Goal: Information Seeking & Learning: Check status

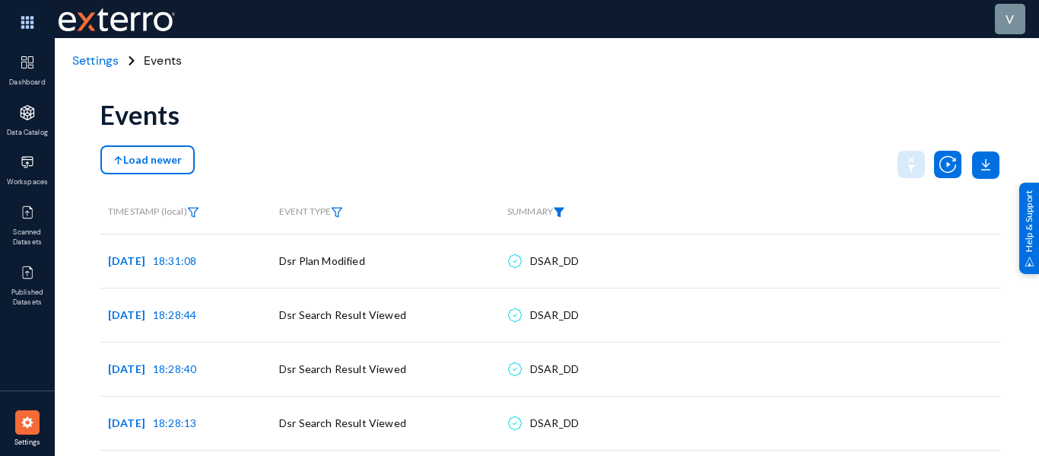
click at [565, 210] on img at bounding box center [559, 212] width 12 height 11
click at [564, 252] on span at bounding box center [581, 247] width 100 height 14
click at [564, 254] on div at bounding box center [588, 249] width 114 height 14
click at [629, 148] on div at bounding box center [519, 228] width 1039 height 456
click at [473, 110] on div "Events" at bounding box center [550, 115] width 901 height 62
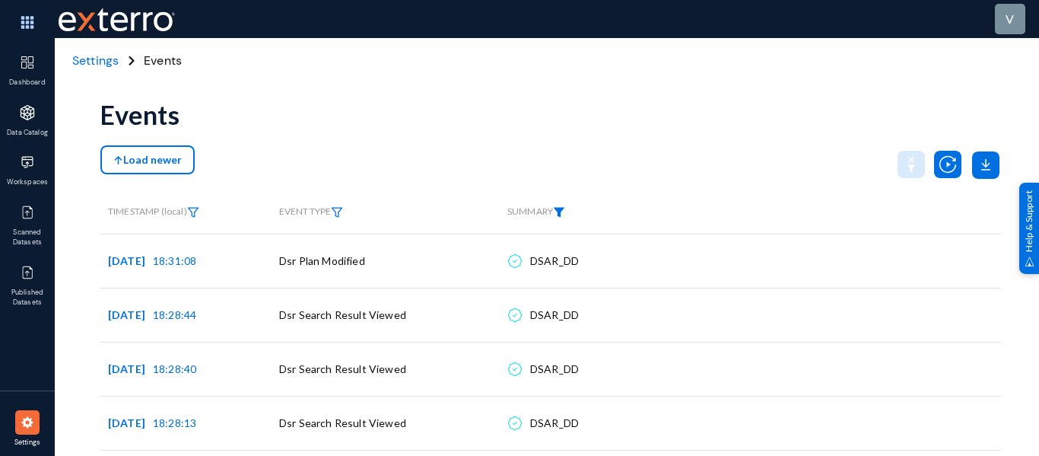
click at [561, 215] on img at bounding box center [559, 212] width 12 height 11
click at [565, 250] on span at bounding box center [581, 247] width 100 height 14
click at [568, 256] on mat-select at bounding box center [588, 252] width 137 height 20
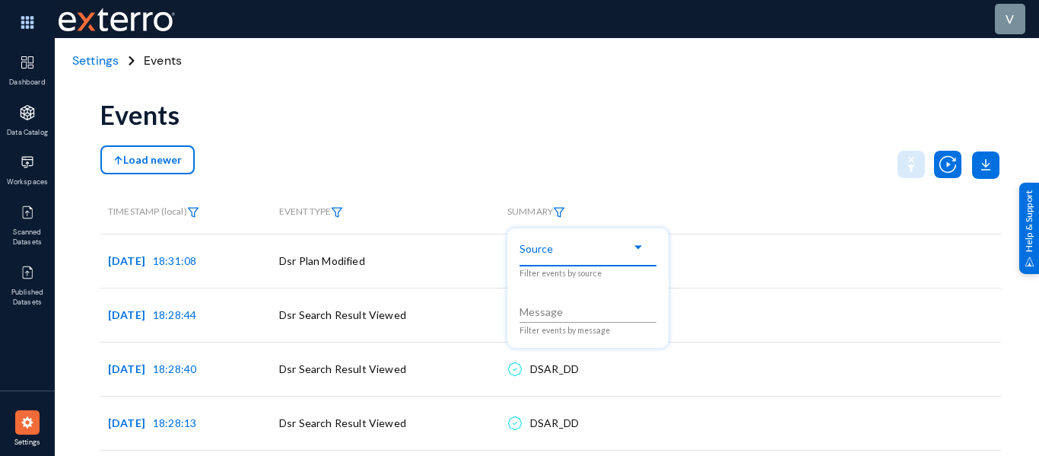
click at [568, 256] on mat-select at bounding box center [588, 252] width 137 height 20
drag, startPoint x: 571, startPoint y: 248, endPoint x: 587, endPoint y: 234, distance: 21.5
click at [586, 235] on div "Source" at bounding box center [588, 246] width 137 height 37
click at [340, 209] on div at bounding box center [519, 228] width 1039 height 456
click at [340, 212] on img at bounding box center [337, 212] width 12 height 11
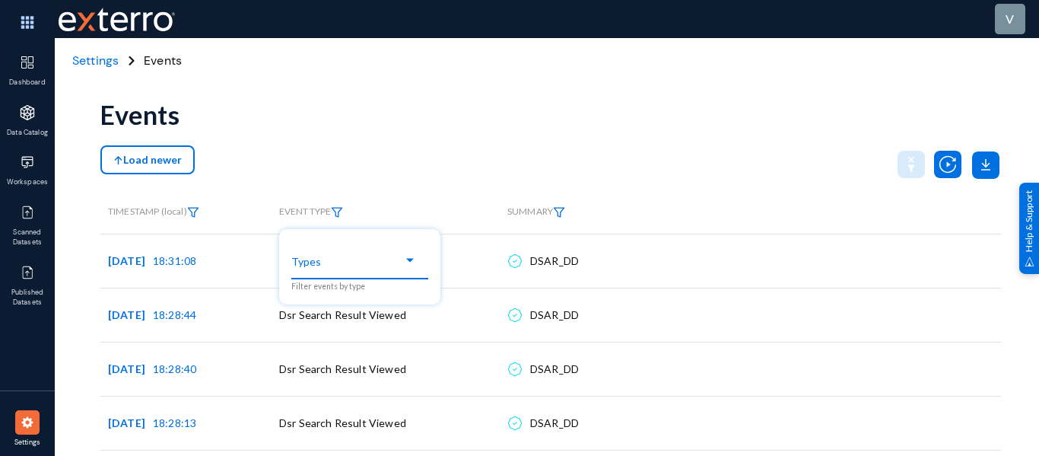
click at [337, 263] on span at bounding box center [353, 260] width 100 height 14
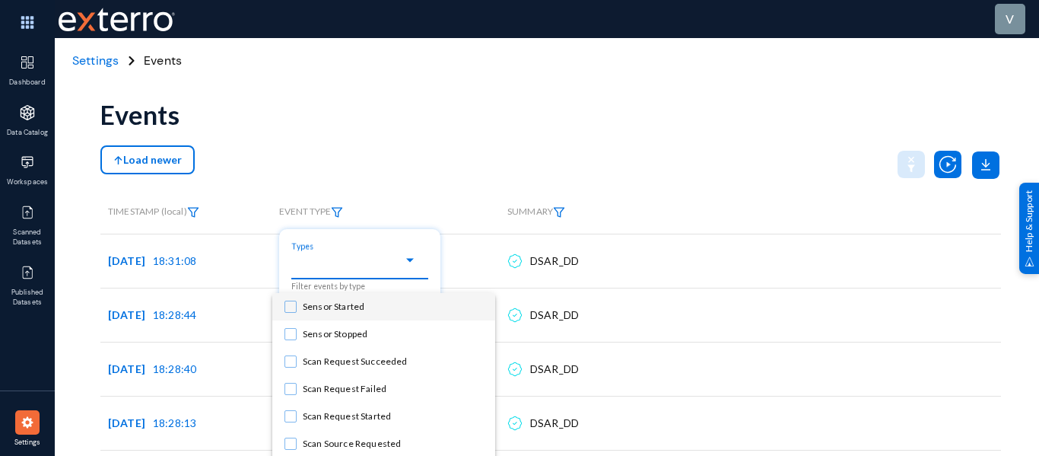
click at [457, 134] on div at bounding box center [519, 228] width 1039 height 456
